Goal: Transaction & Acquisition: Purchase product/service

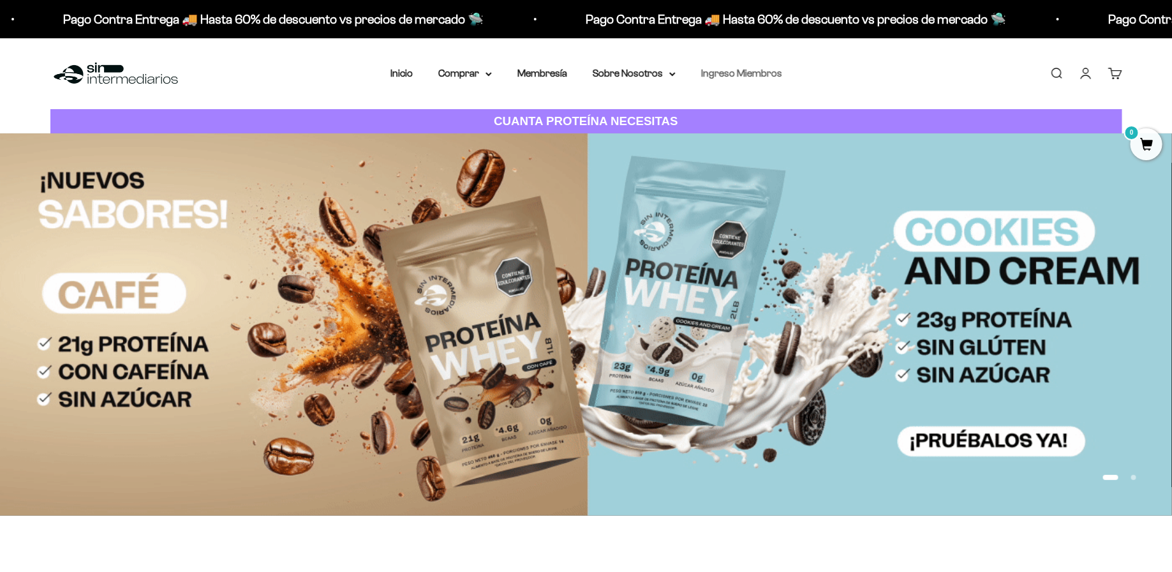
click at [755, 70] on link "Ingreso Miembros" at bounding box center [741, 73] width 81 height 11
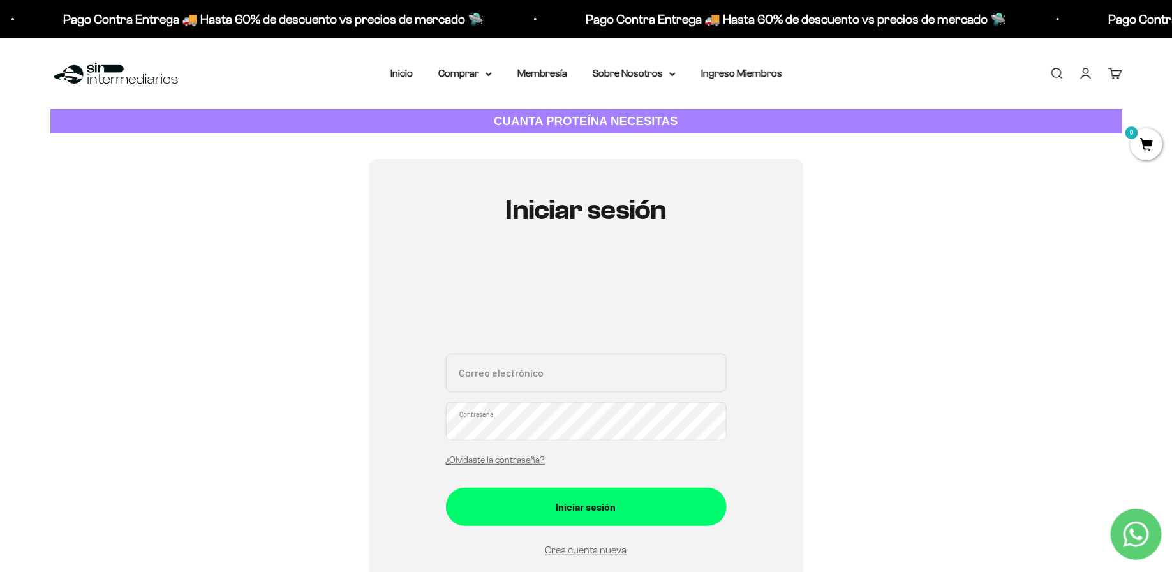
type input "[EMAIL_ADDRESS][DOMAIN_NAME]"
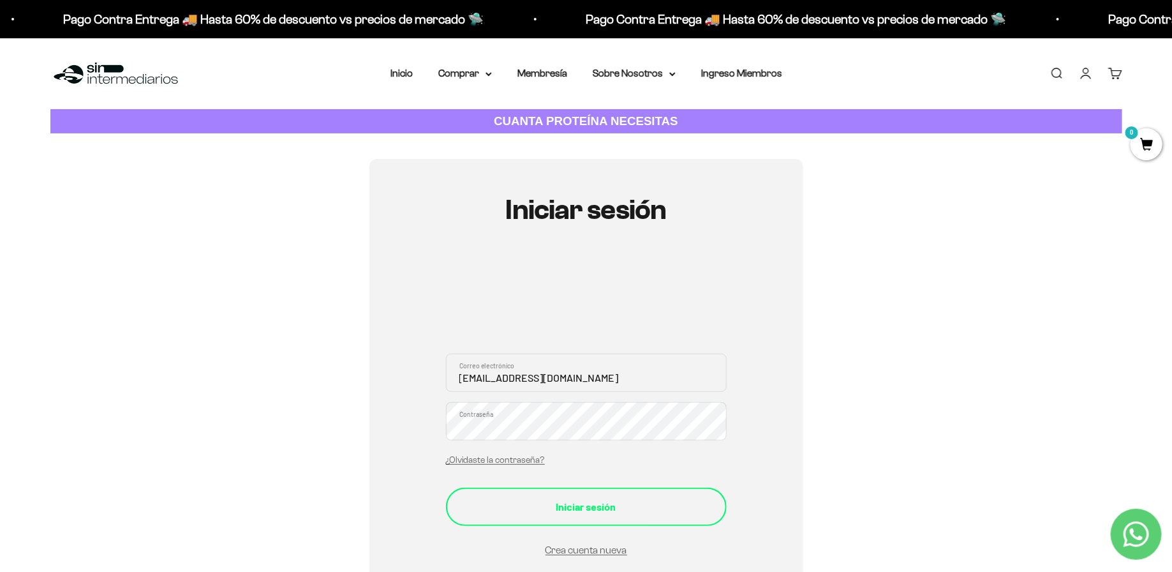
click at [591, 501] on div "Iniciar sesión" at bounding box center [586, 506] width 230 height 17
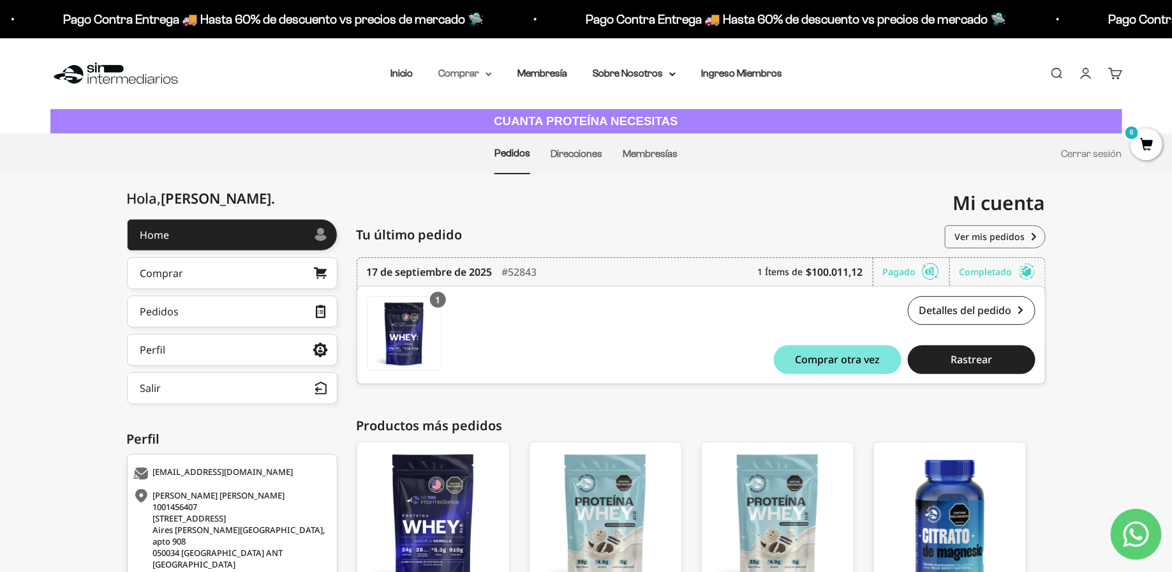
click at [482, 76] on summary "Comprar" at bounding box center [465, 73] width 54 height 17
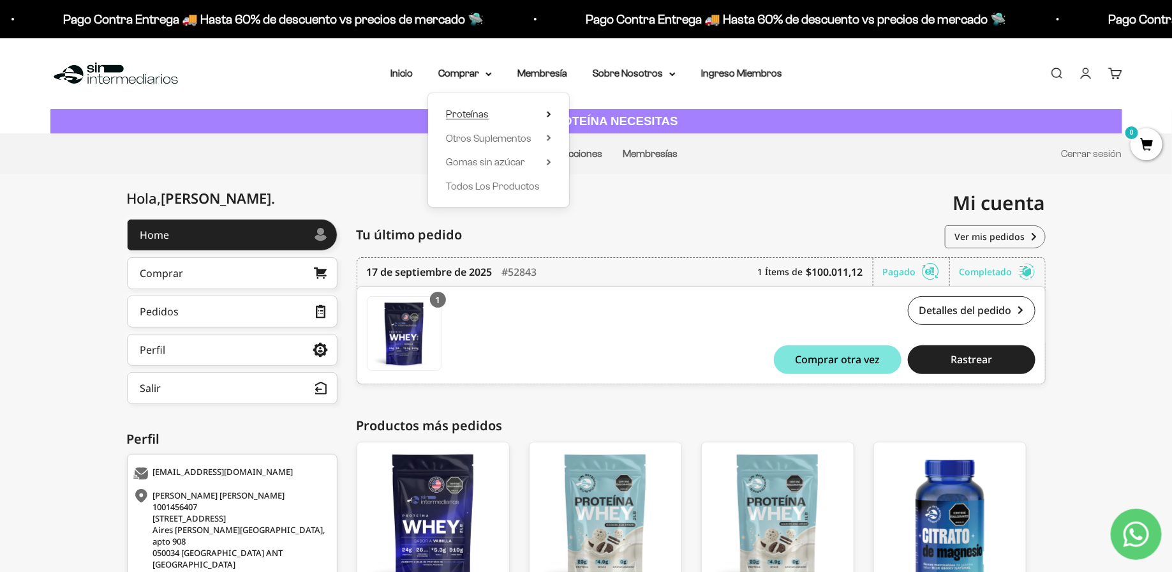
click at [491, 114] on summary "Proteínas" at bounding box center [498, 114] width 105 height 17
click at [603, 138] on span "Whey" at bounding box center [600, 138] width 26 height 11
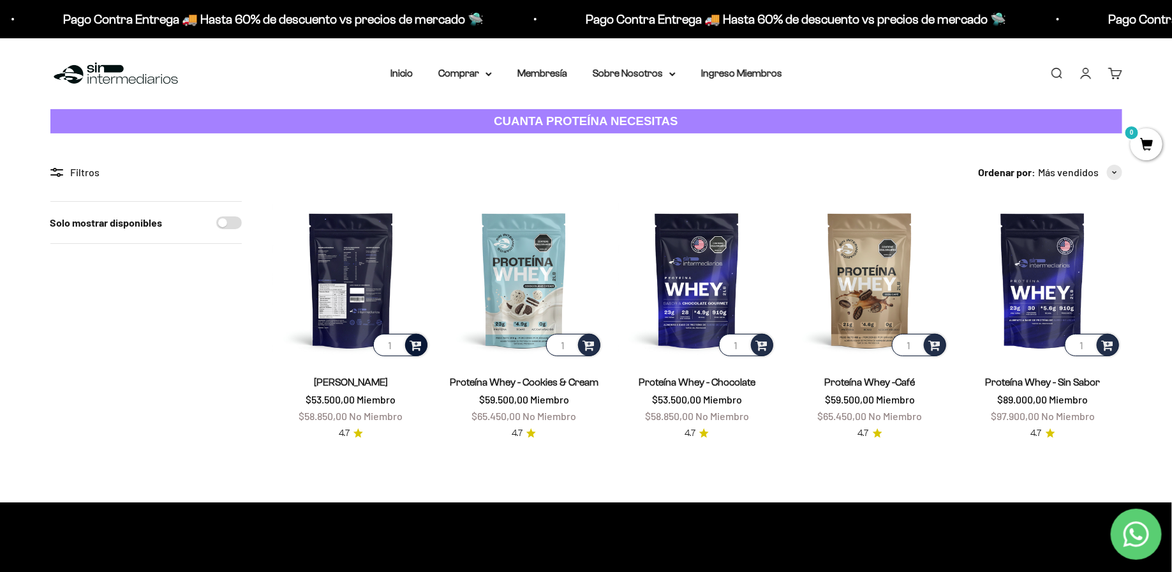
click at [418, 346] on span at bounding box center [416, 344] width 12 height 15
click at [396, 309] on li "Vainilla / 2 libras (910g)" at bounding box center [351, 311] width 151 height 15
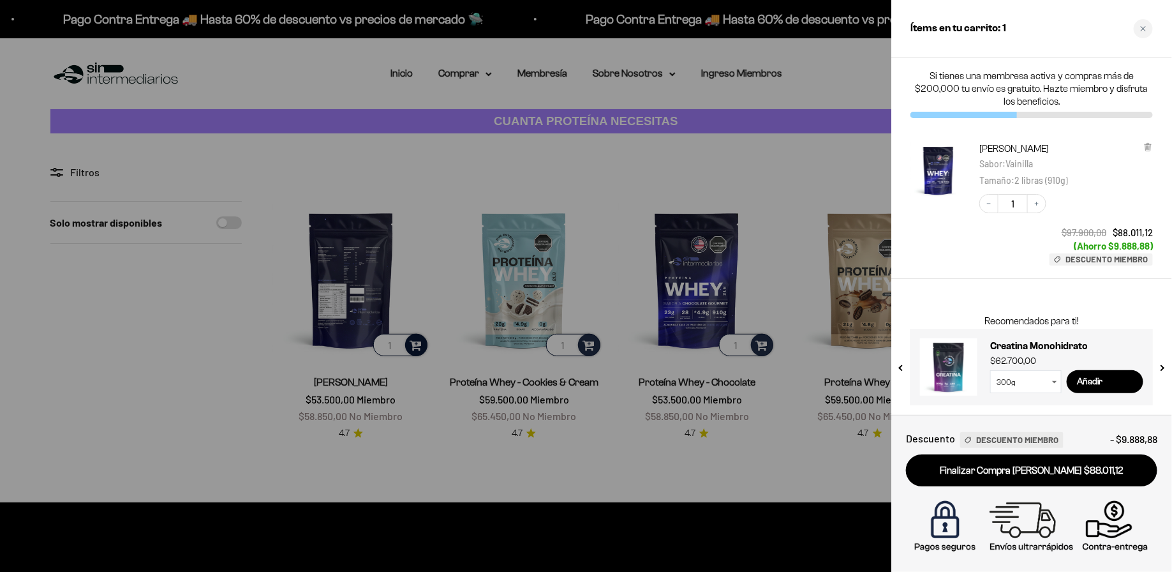
click at [782, 178] on div at bounding box center [586, 286] width 1172 height 572
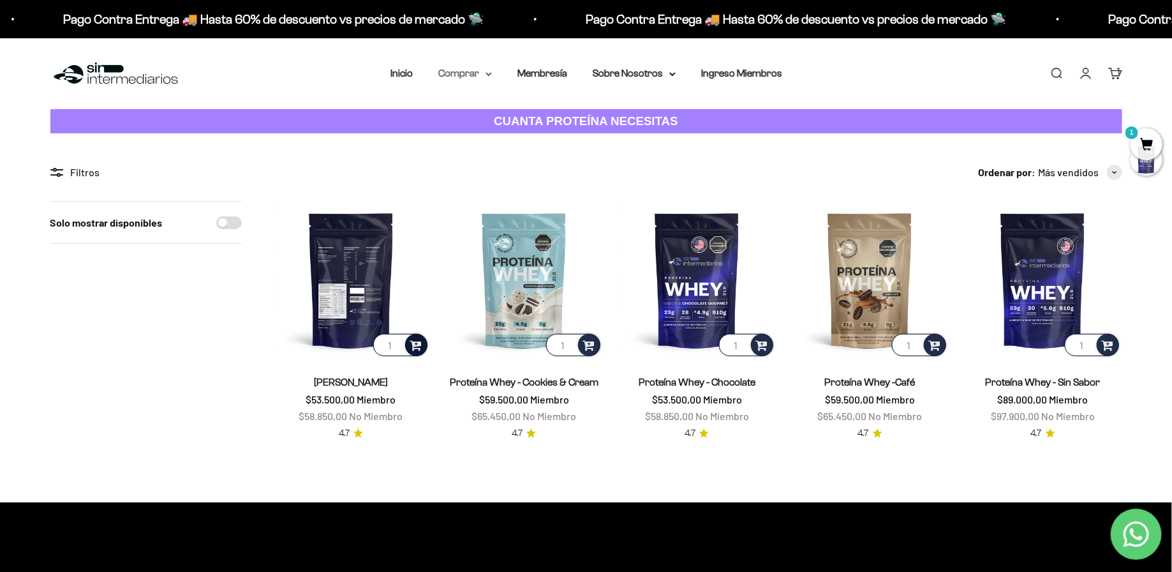
click at [486, 72] on icon at bounding box center [488, 74] width 6 height 4
click at [500, 136] on span "Otros Suplementos" at bounding box center [488, 138] width 85 height 11
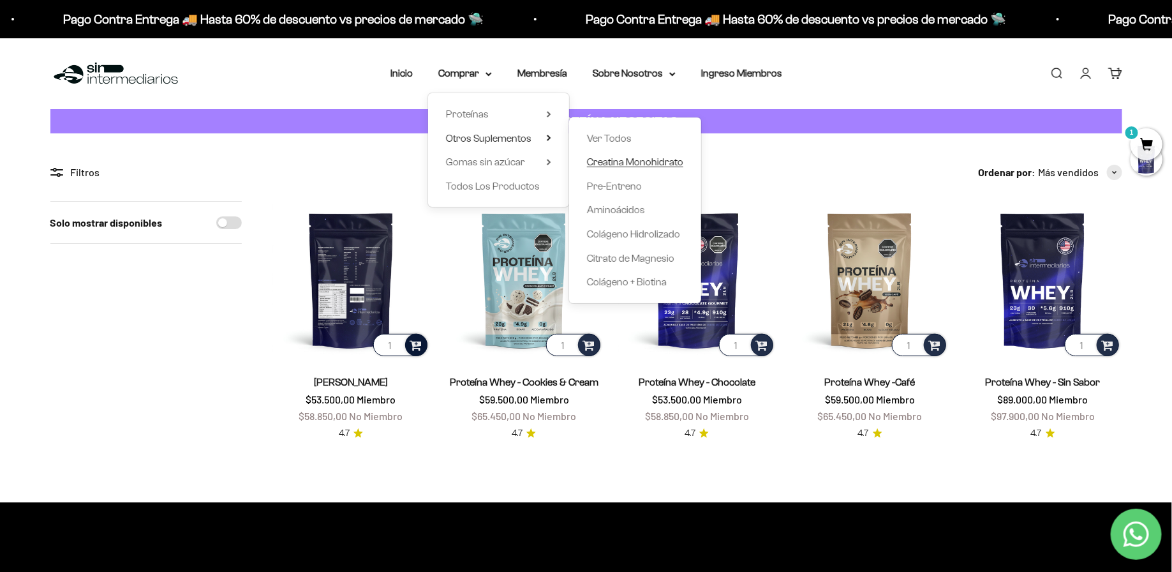
click at [606, 161] on span "Creatina Monohidrato" at bounding box center [635, 161] width 96 height 11
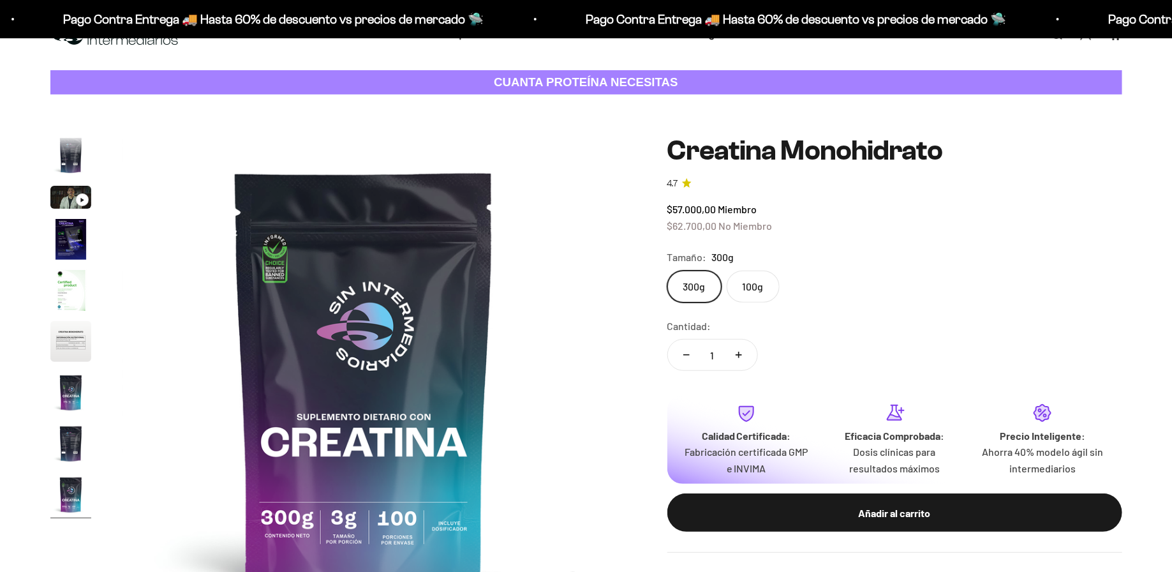
scroll to position [75, 0]
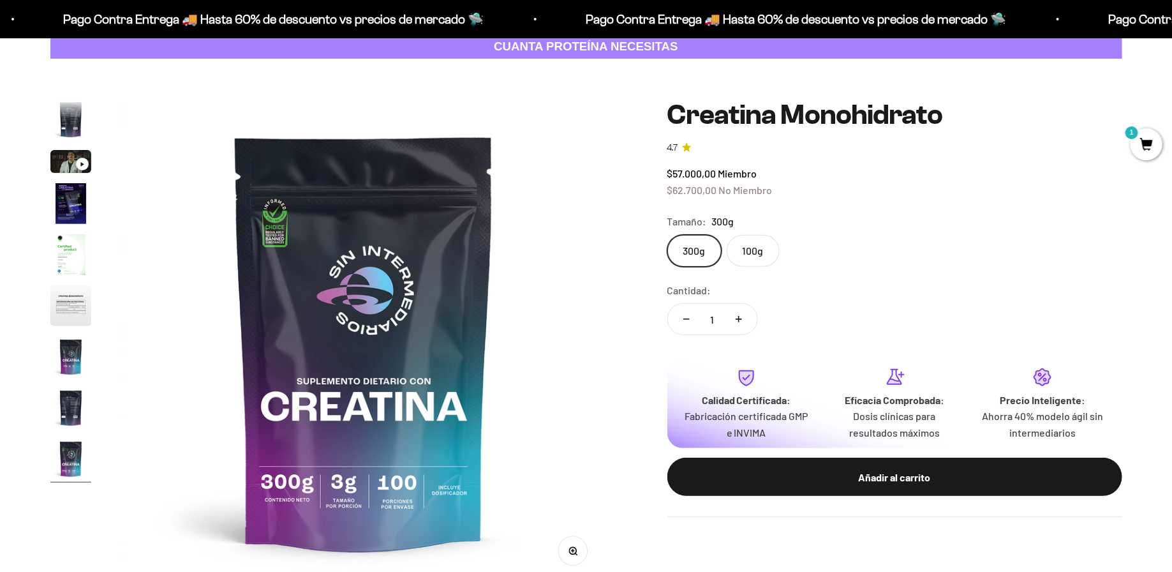
click at [757, 258] on label "100g" at bounding box center [753, 251] width 53 height 32
click at [667, 235] on input "100g" at bounding box center [667, 234] width 1 height 1
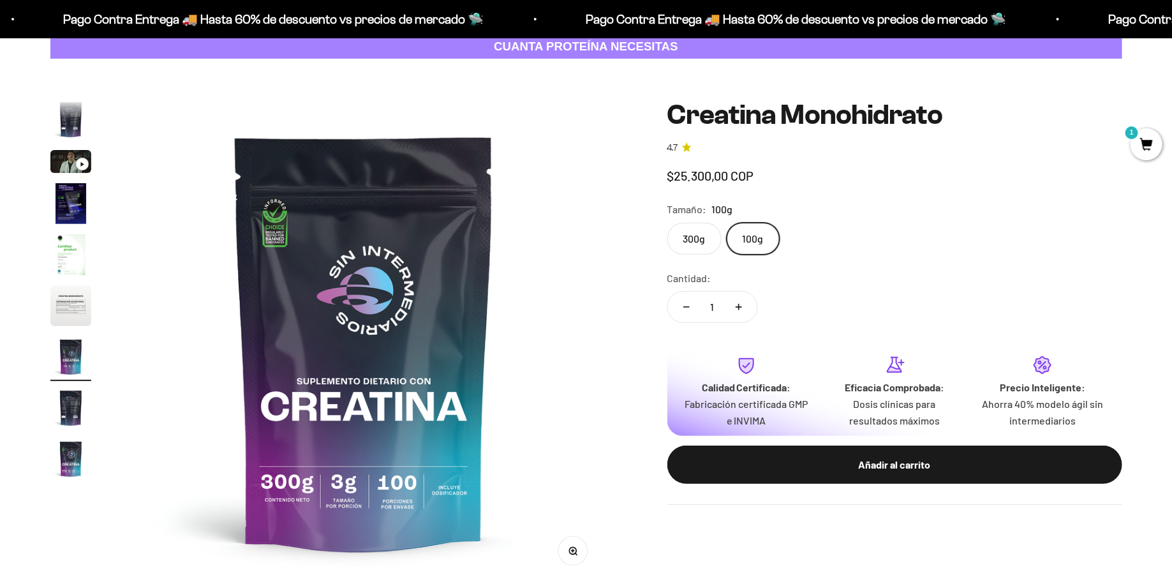
scroll to position [0, 2998]
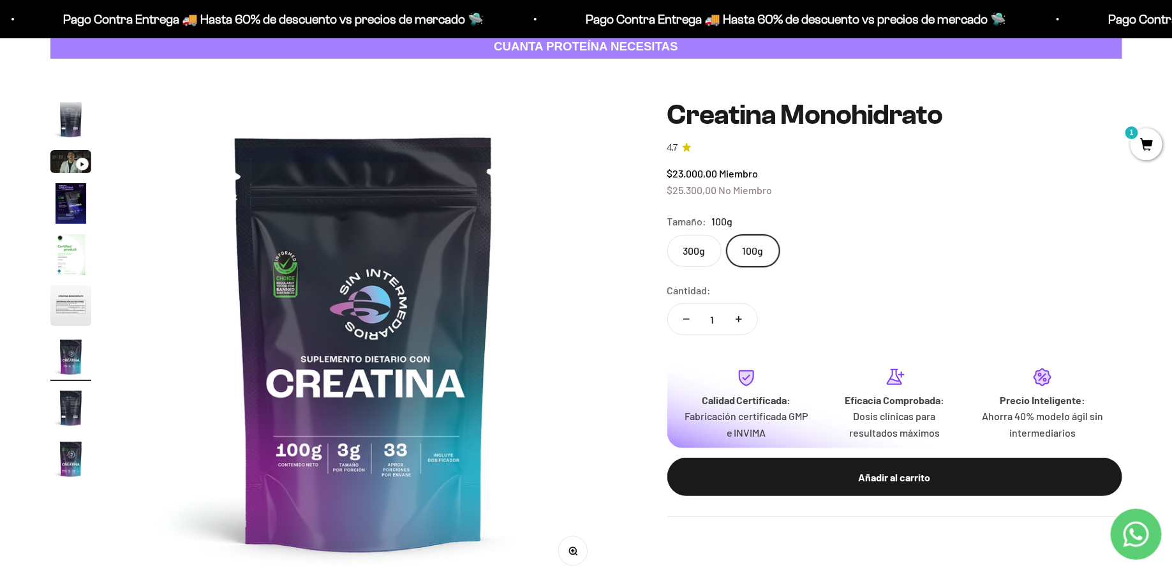
click at [711, 256] on label "300g" at bounding box center [694, 251] width 54 height 32
click at [667, 235] on input "300g" at bounding box center [667, 234] width 1 height 1
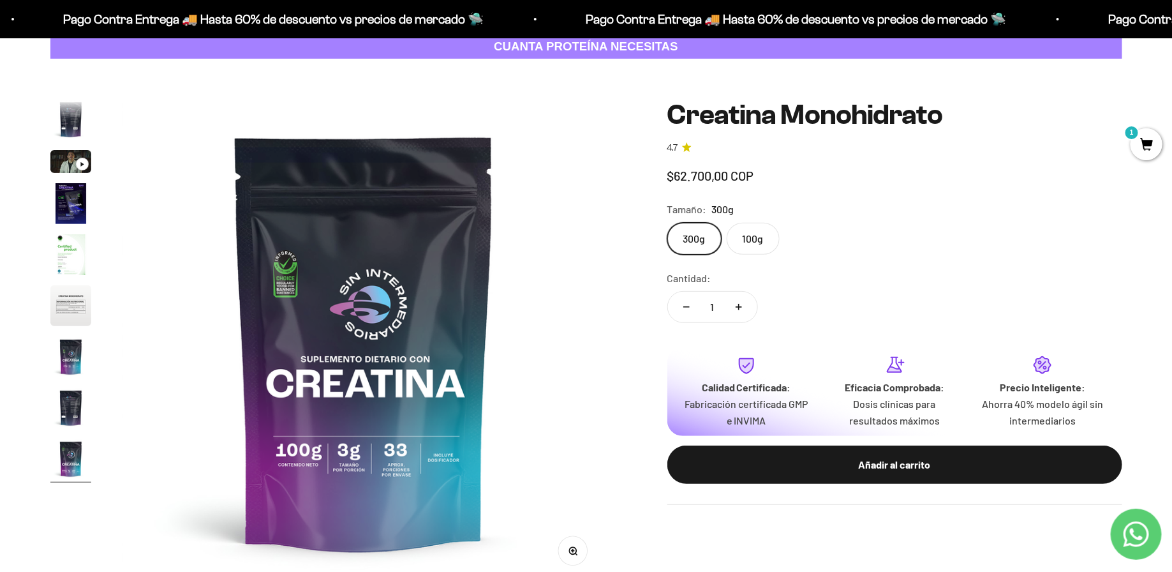
scroll to position [0, 3997]
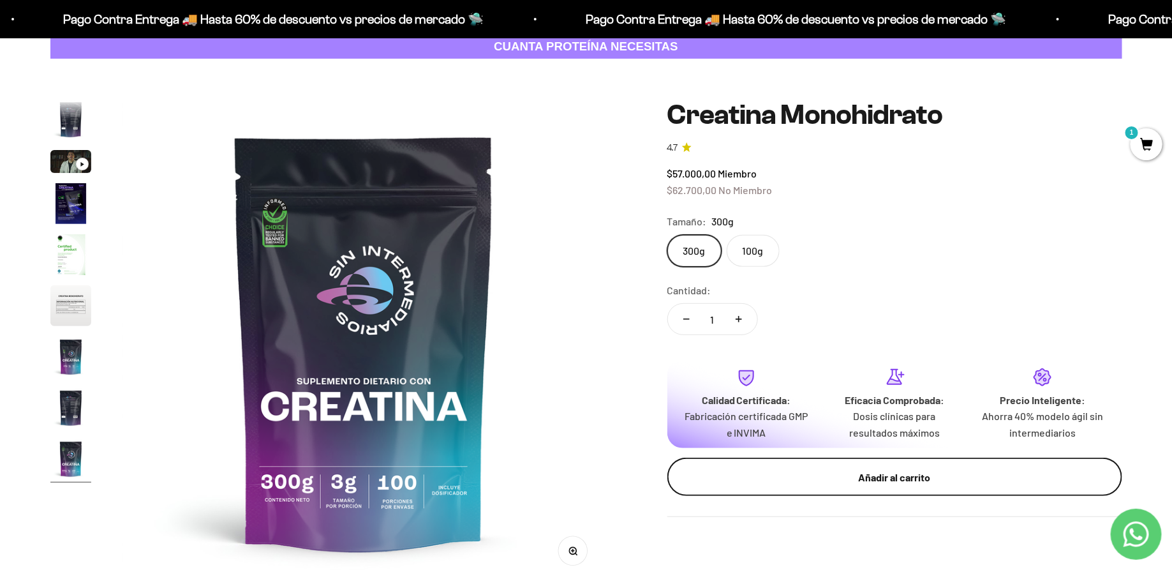
click at [852, 485] on div "Añadir al carrito" at bounding box center [895, 477] width 404 height 17
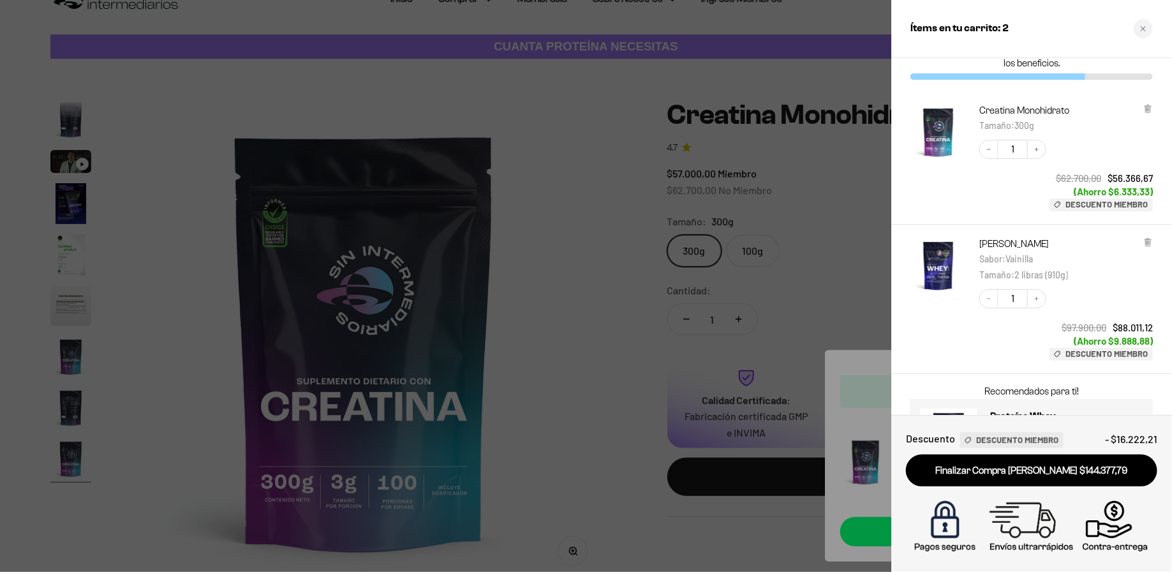
scroll to position [107, 0]
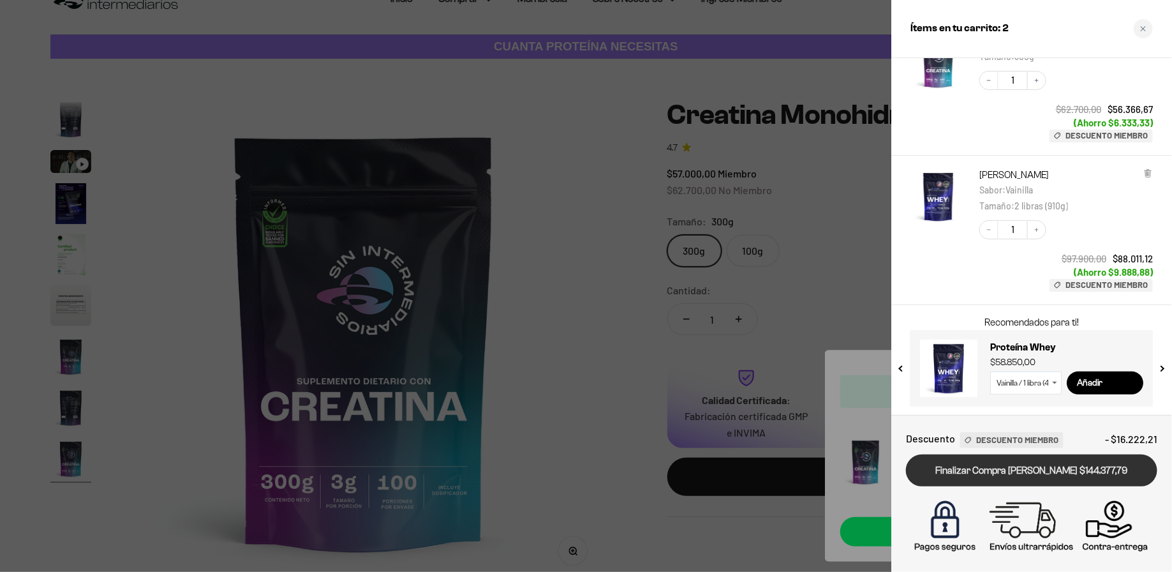
click at [1088, 475] on link "Finalizar Compra Segura $144.377,79" at bounding box center [1031, 470] width 251 height 33
